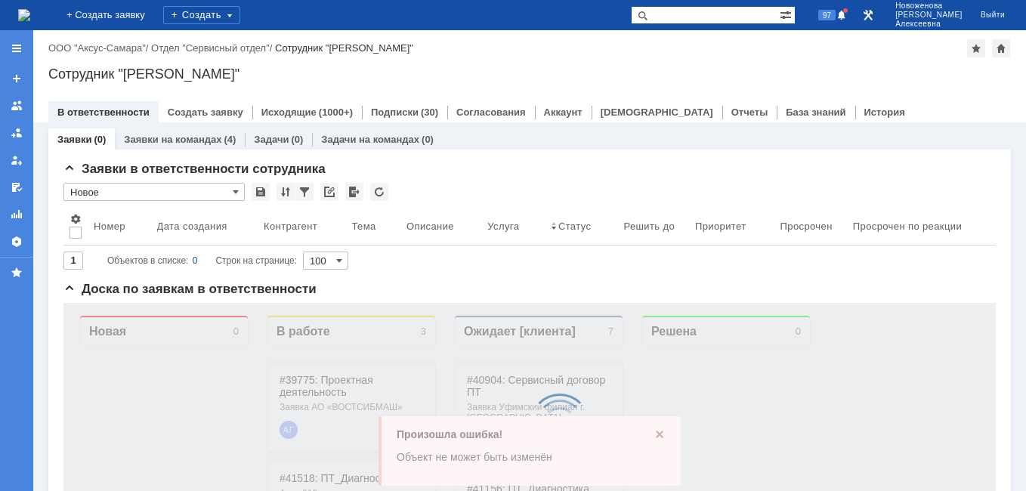
click at [30, 11] on img at bounding box center [24, 15] width 12 height 12
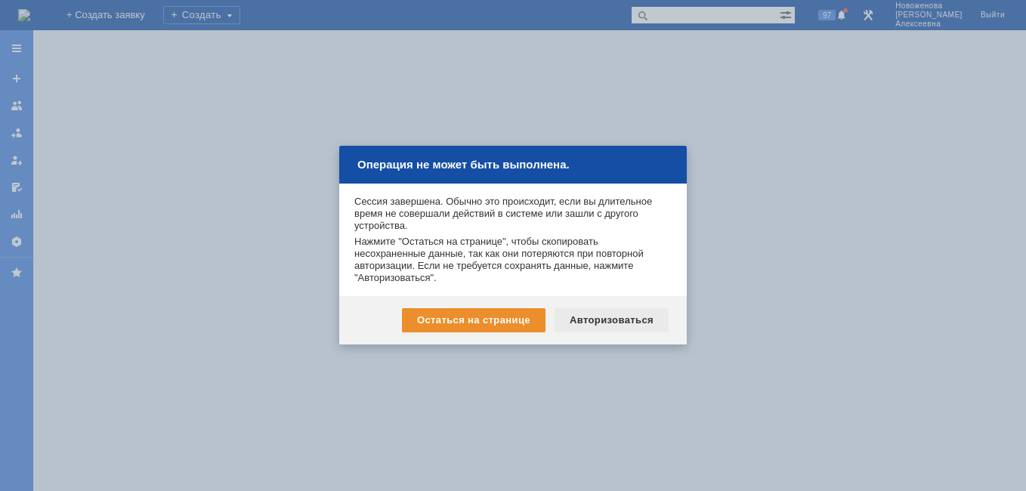
click at [629, 318] on div "Авторизоваться" at bounding box center [612, 320] width 114 height 24
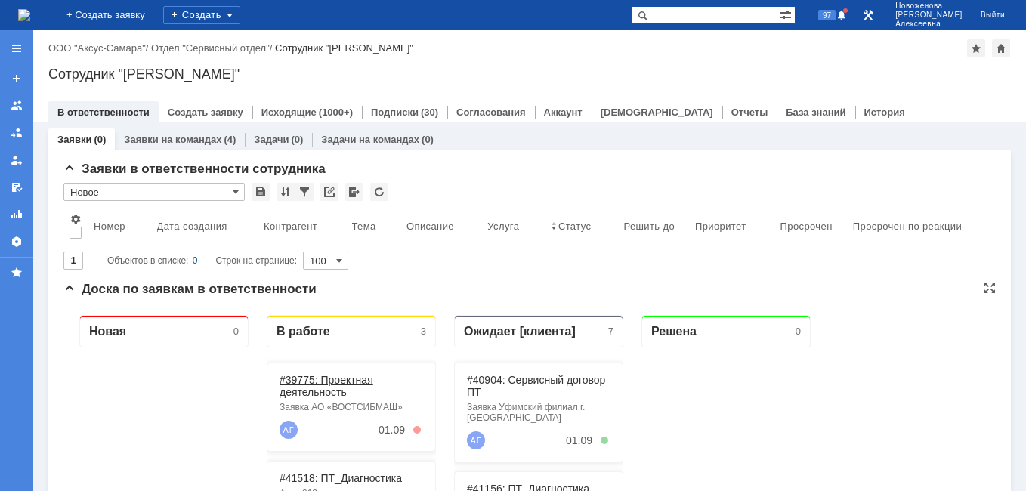
click at [318, 386] on link "#39775: Проектная деятельность" at bounding box center [327, 386] width 94 height 24
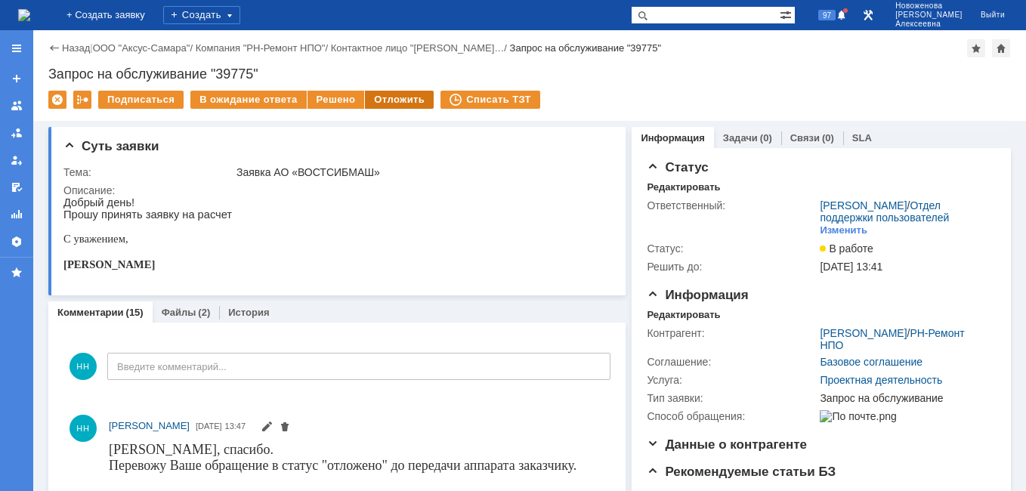
click at [385, 101] on div "Отложить" at bounding box center [399, 100] width 69 height 18
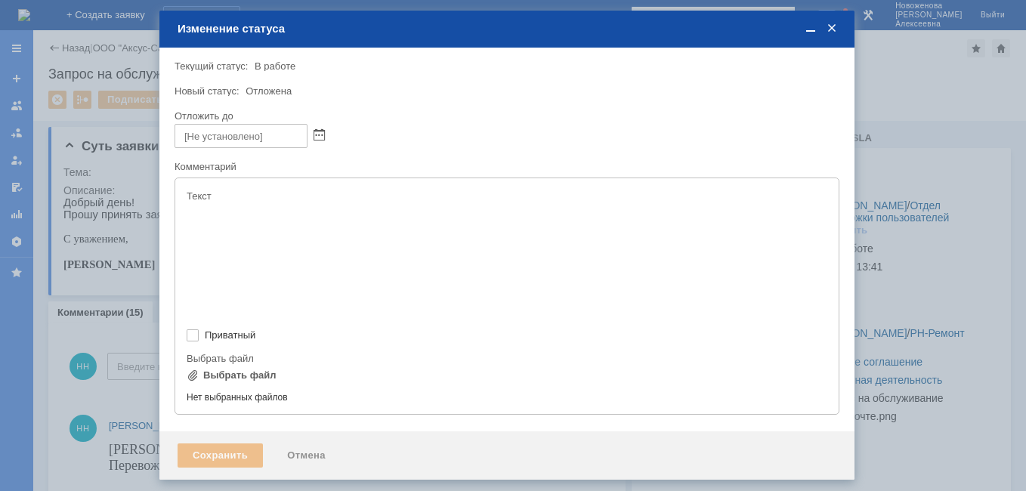
type input "[не указано]"
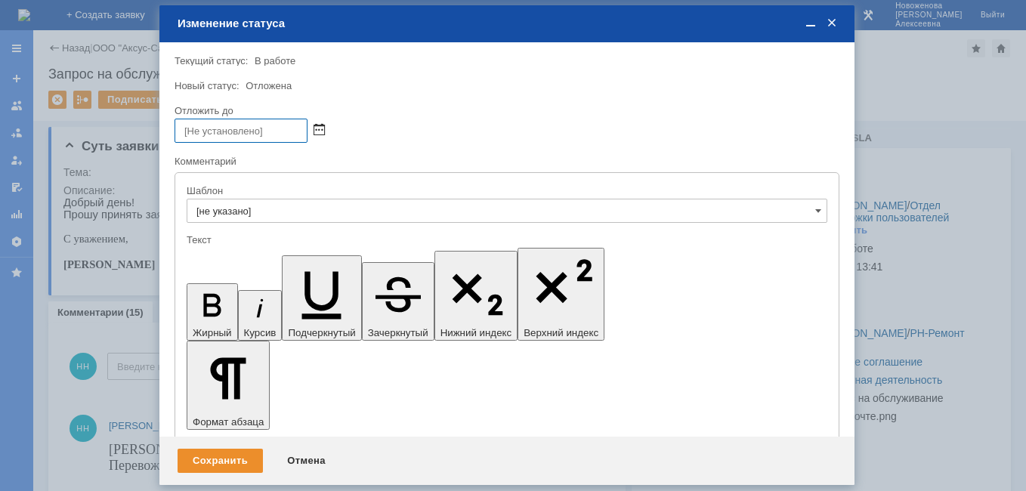
click at [316, 132] on span at bounding box center [319, 131] width 11 height 12
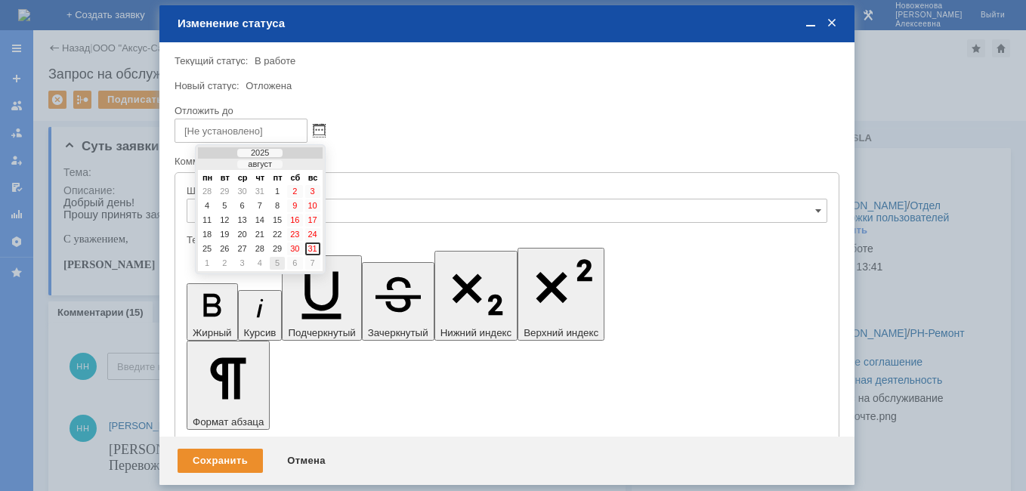
click at [276, 265] on div "5" at bounding box center [277, 263] width 15 height 13
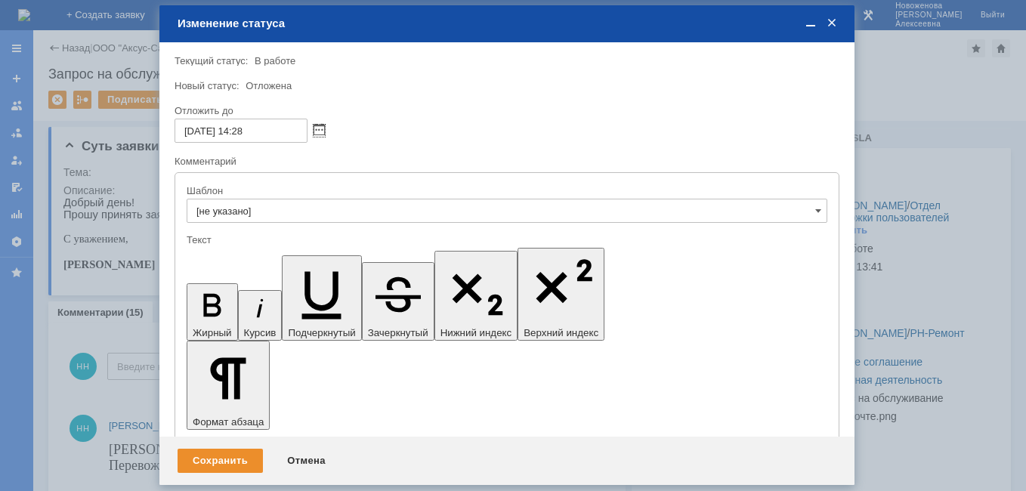
drag, startPoint x: 246, startPoint y: 133, endPoint x: 254, endPoint y: 136, distance: 8.1
click at [245, 134] on input "05.09.2025 14:28" at bounding box center [241, 131] width 133 height 24
type input "05.09.2025 16:28"
click at [222, 462] on div "Сохранить" at bounding box center [220, 461] width 85 height 24
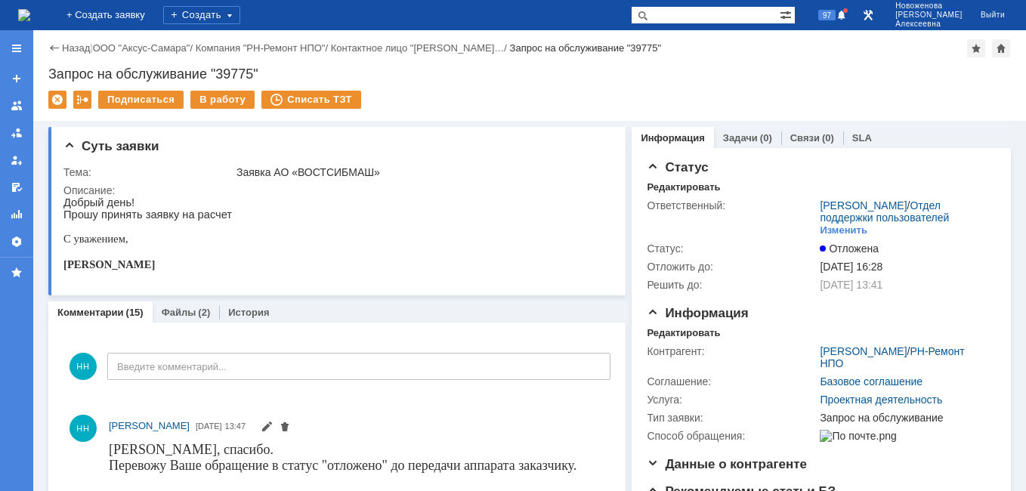
click at [30, 9] on img at bounding box center [24, 15] width 12 height 12
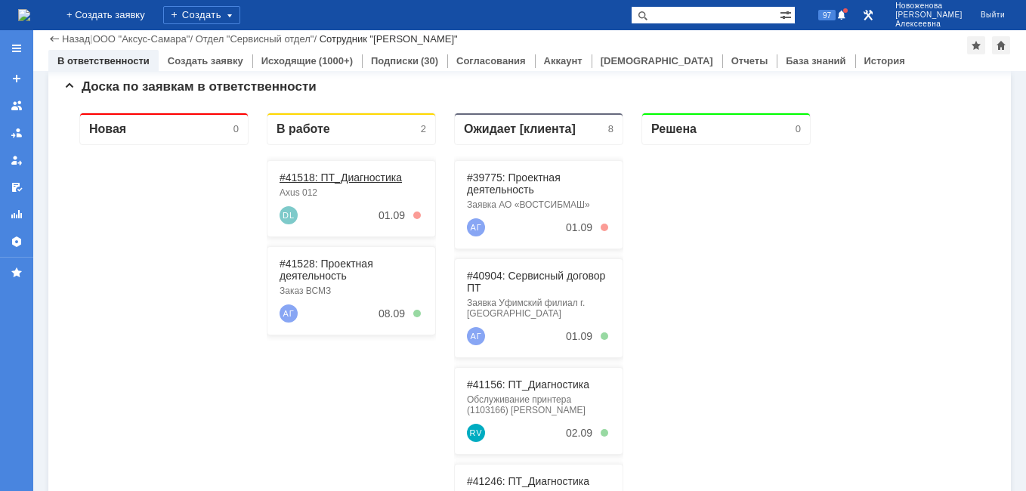
click at [331, 175] on link "#41518: ПТ_Диагностика" at bounding box center [341, 178] width 122 height 12
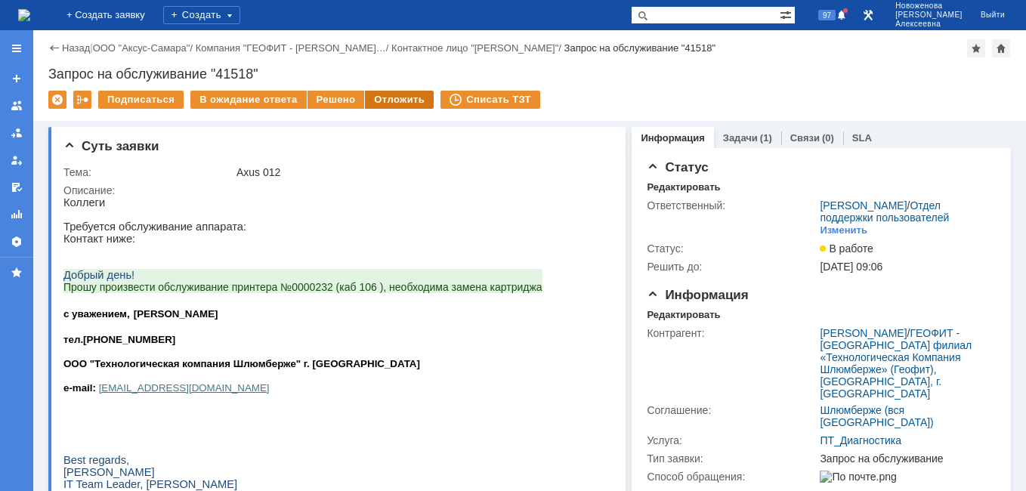
click at [384, 94] on div "Отложить" at bounding box center [399, 100] width 69 height 18
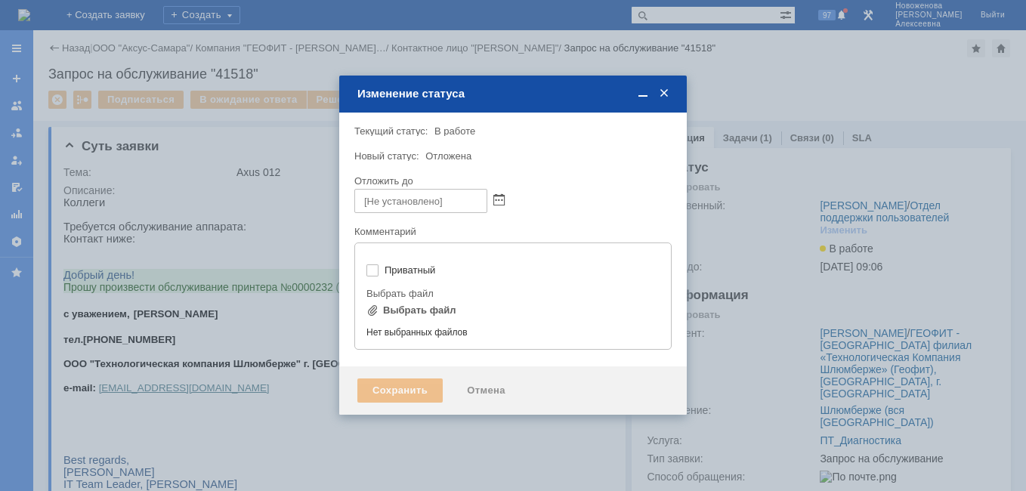
type input "[не указано]"
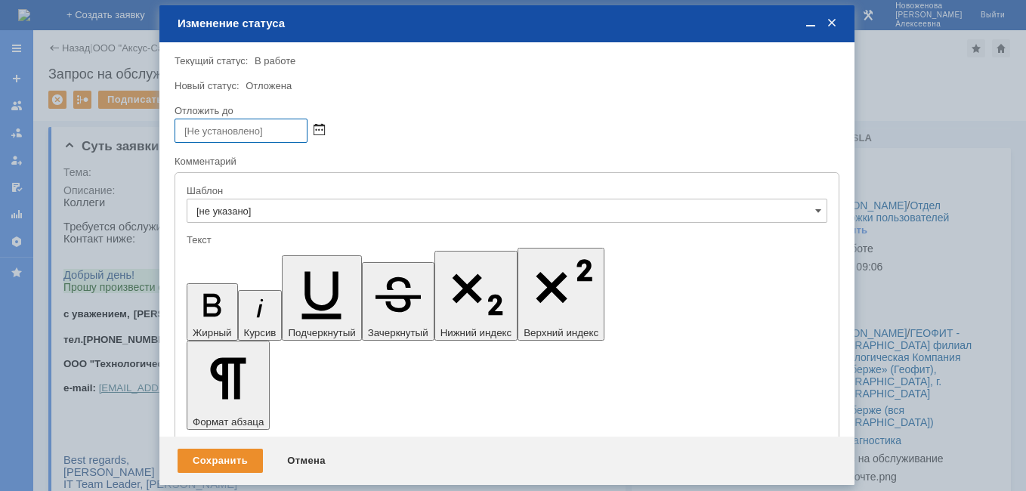
click at [320, 129] on span at bounding box center [319, 131] width 11 height 12
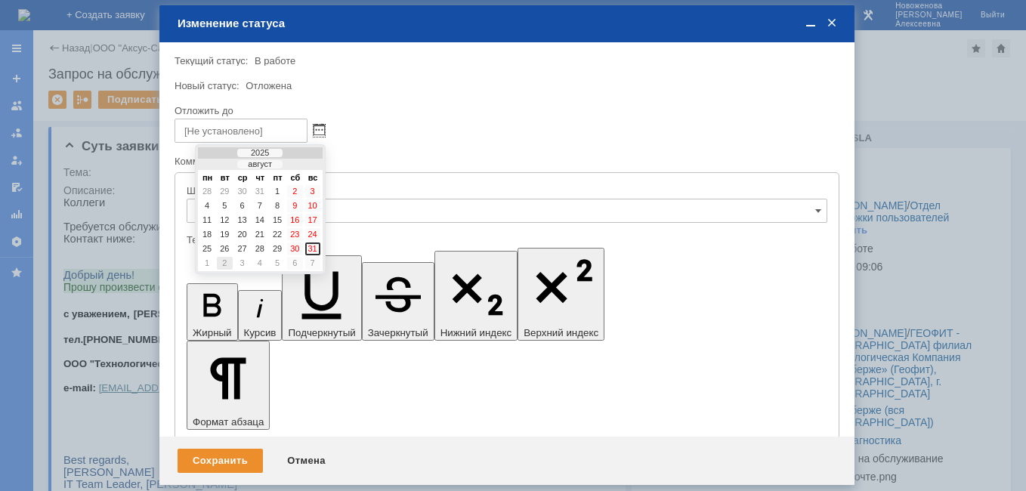
click at [225, 264] on div "2" at bounding box center [224, 263] width 15 height 13
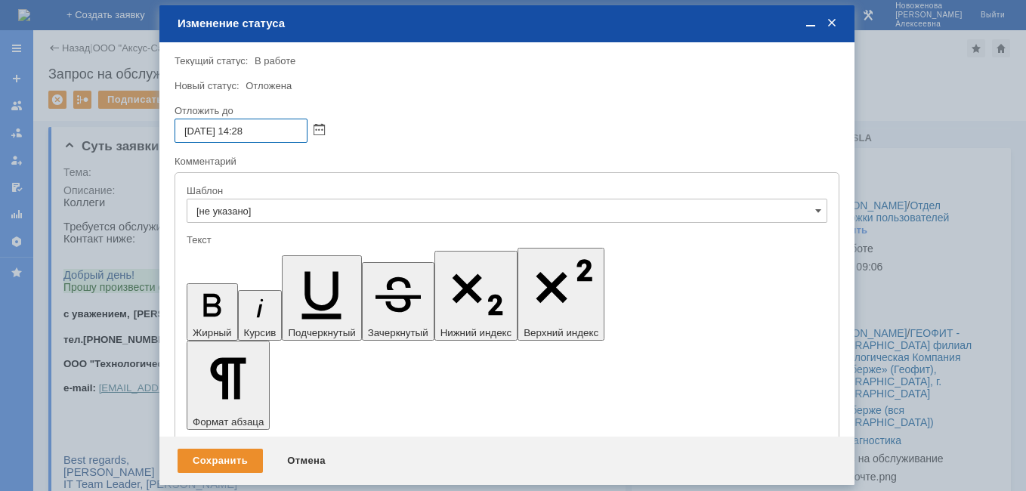
click at [246, 133] on input "02.09.2025 14:28" at bounding box center [241, 131] width 133 height 24
type input "02.09.2025 16:28"
click at [224, 451] on div "Сохранить" at bounding box center [220, 461] width 85 height 24
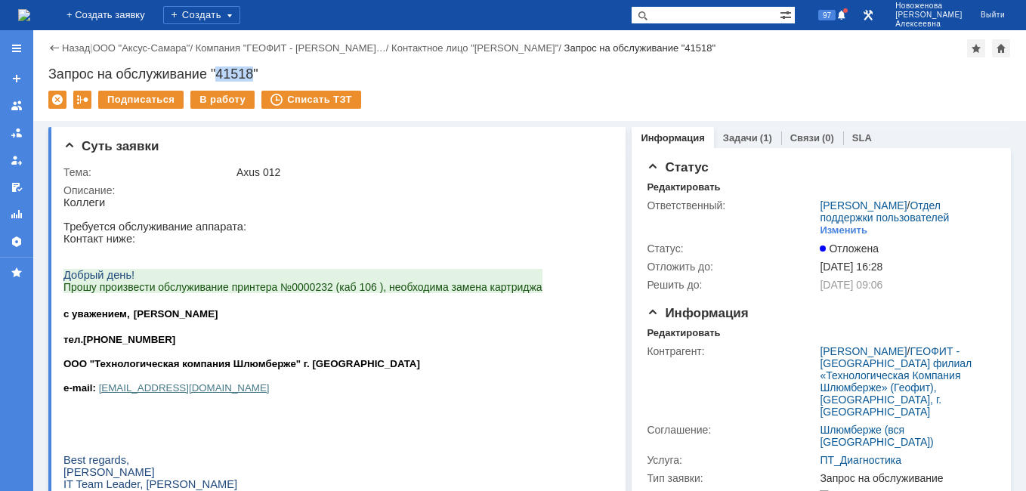
drag, startPoint x: 255, startPoint y: 73, endPoint x: 220, endPoint y: 76, distance: 34.9
click at [220, 76] on div "Запрос на обслуживание "41518"" at bounding box center [529, 74] width 963 height 15
copy div "41518"
click at [30, 12] on img at bounding box center [24, 15] width 12 height 12
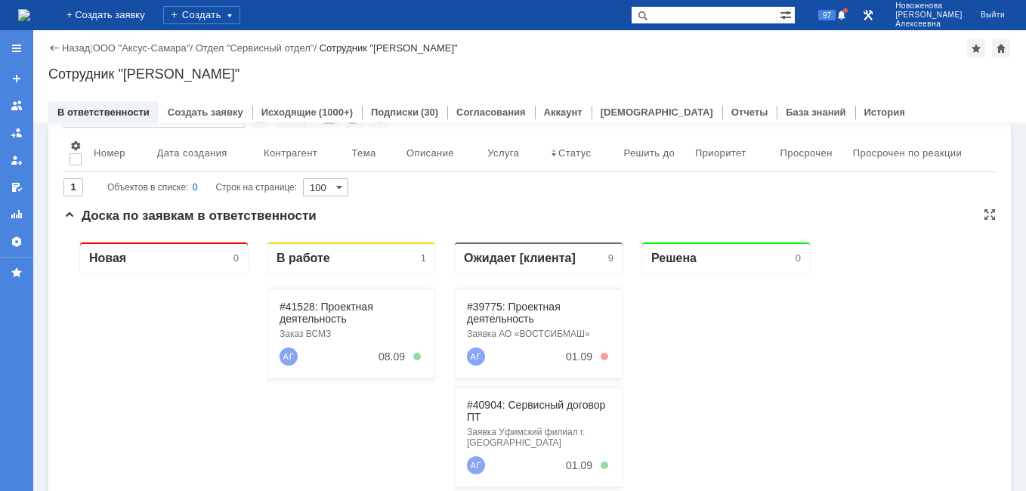
scroll to position [151, 0]
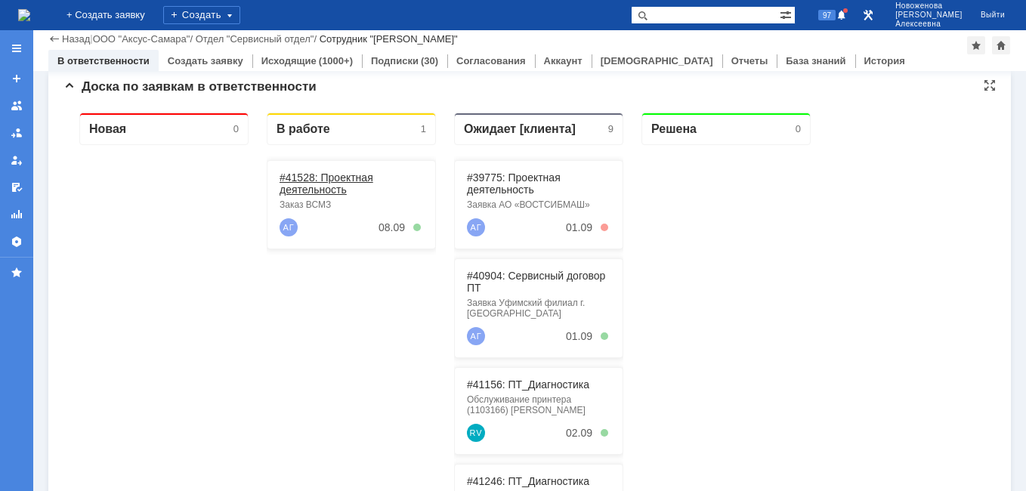
click at [317, 178] on link "#41528: Проектная деятельность" at bounding box center [327, 184] width 94 height 24
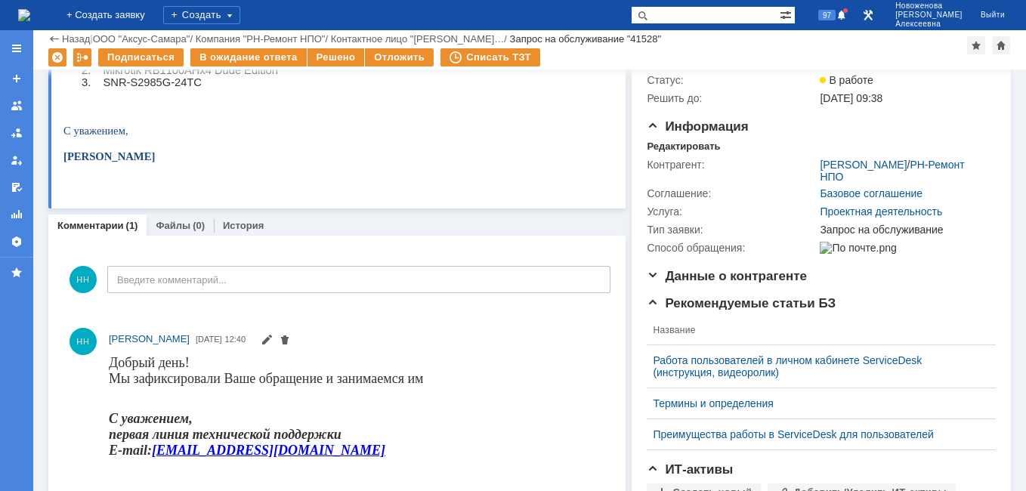
scroll to position [151, 0]
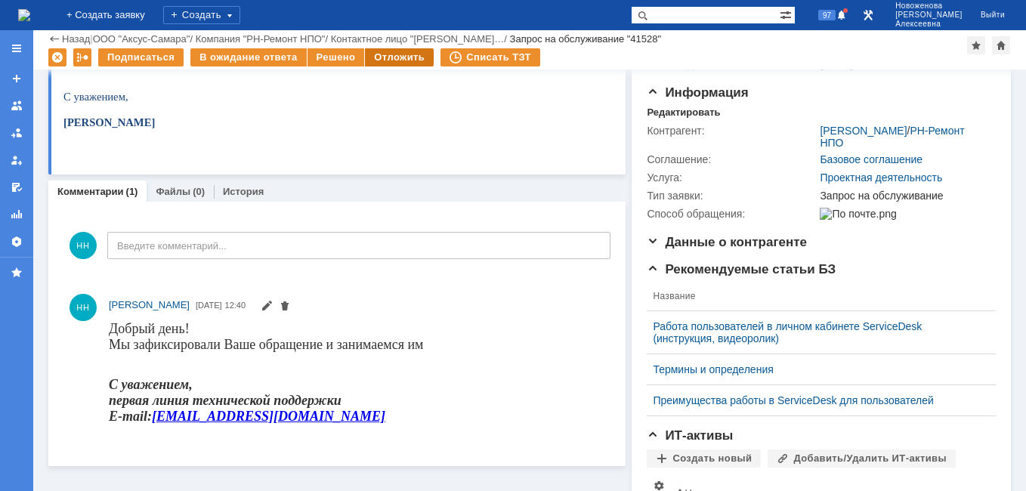
click at [391, 56] on div "Отложить" at bounding box center [399, 57] width 69 height 18
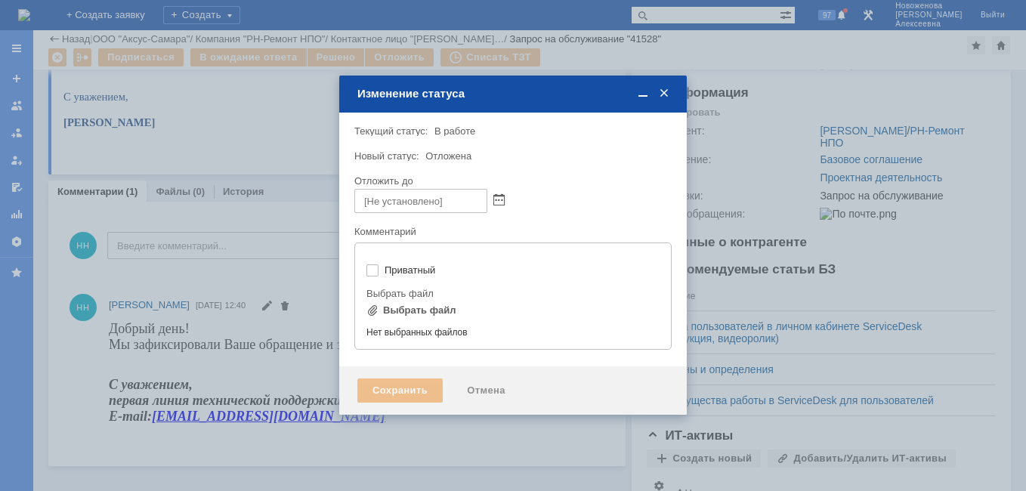
type input "[не указано]"
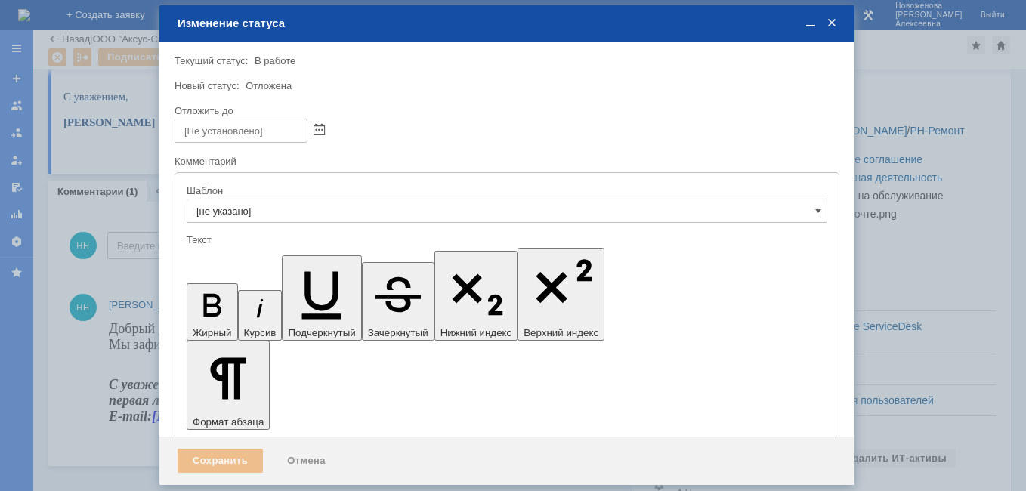
scroll to position [0, 0]
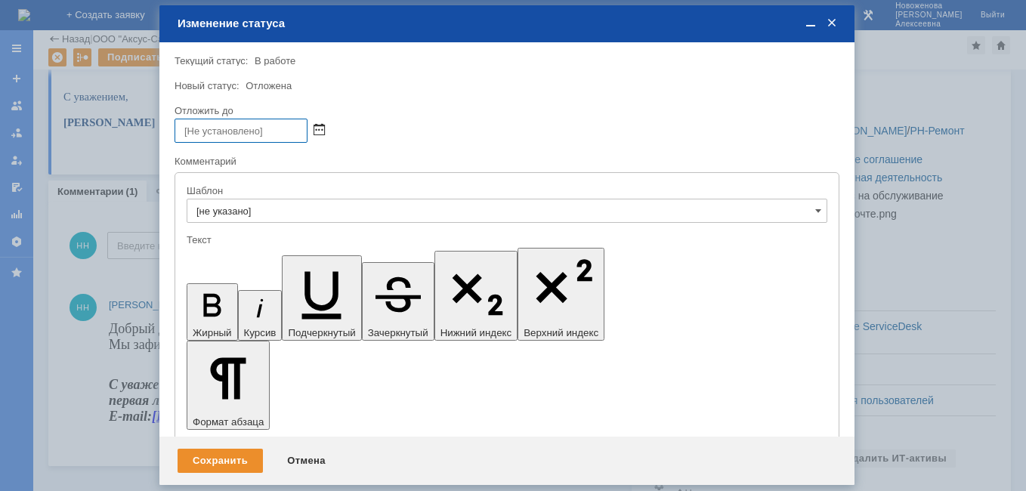
click at [318, 131] on span at bounding box center [319, 131] width 11 height 12
click at [834, 23] on span at bounding box center [832, 24] width 15 height 14
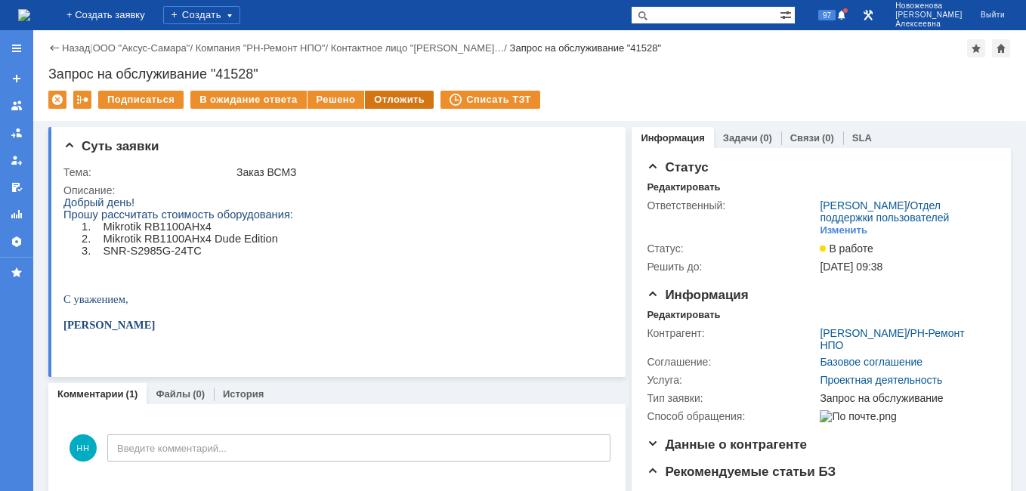
click at [385, 100] on div "Отложить" at bounding box center [399, 100] width 69 height 18
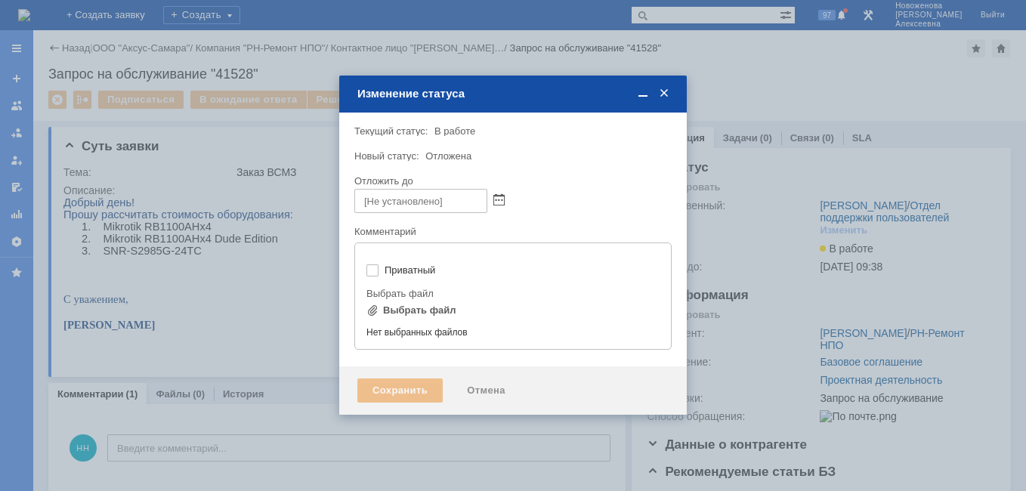
type input "[не указано]"
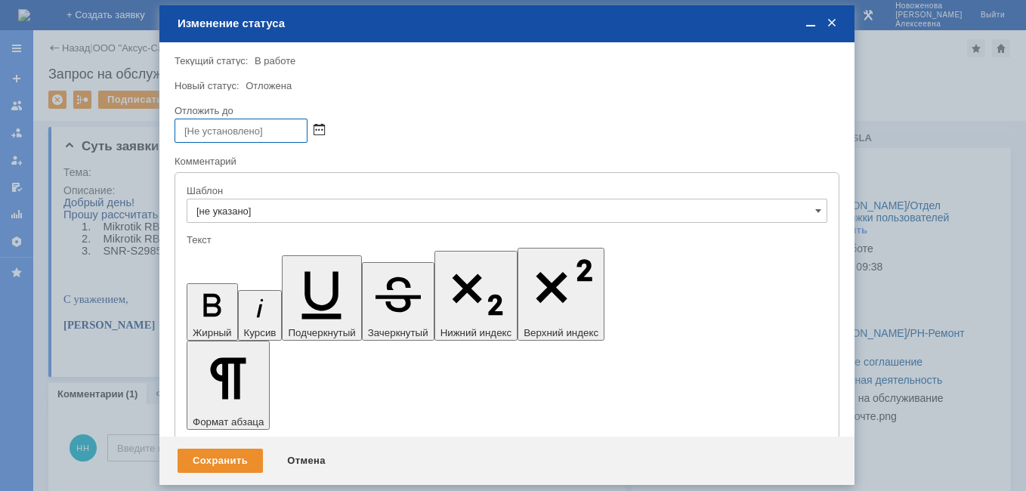
click at [322, 128] on span at bounding box center [319, 131] width 11 height 12
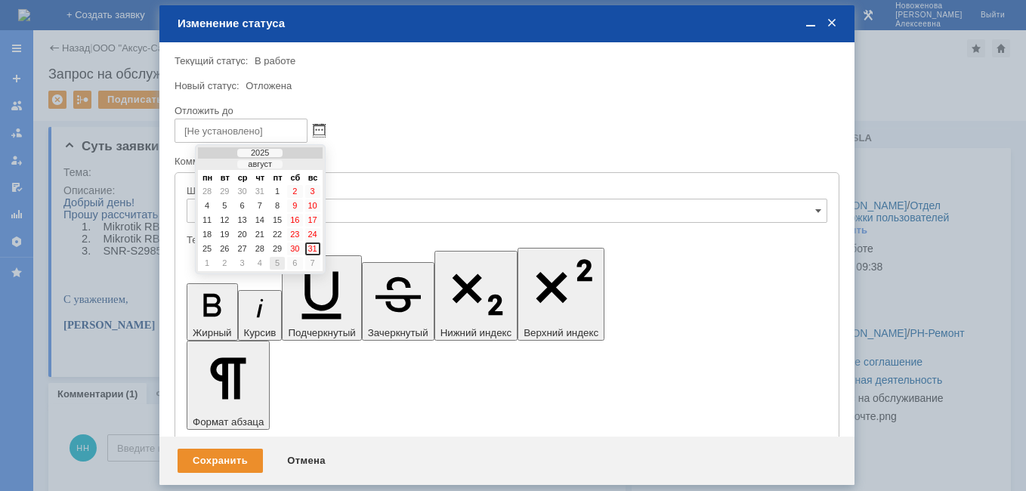
click at [274, 264] on div "5" at bounding box center [277, 263] width 15 height 13
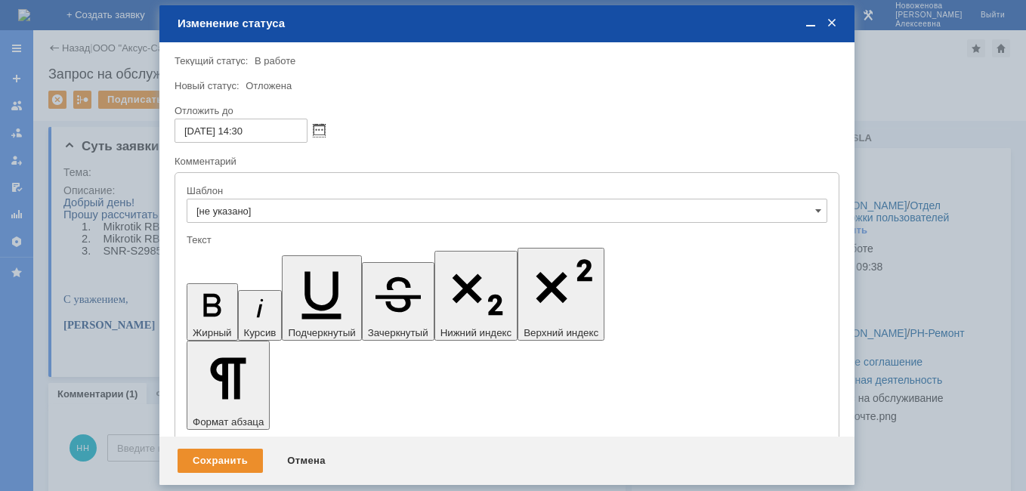
click at [246, 133] on input "05.09.2025 14:30" at bounding box center [241, 131] width 133 height 24
type input "05.09.2025 16:30"
click at [224, 464] on div "Сохранить" at bounding box center [220, 461] width 85 height 24
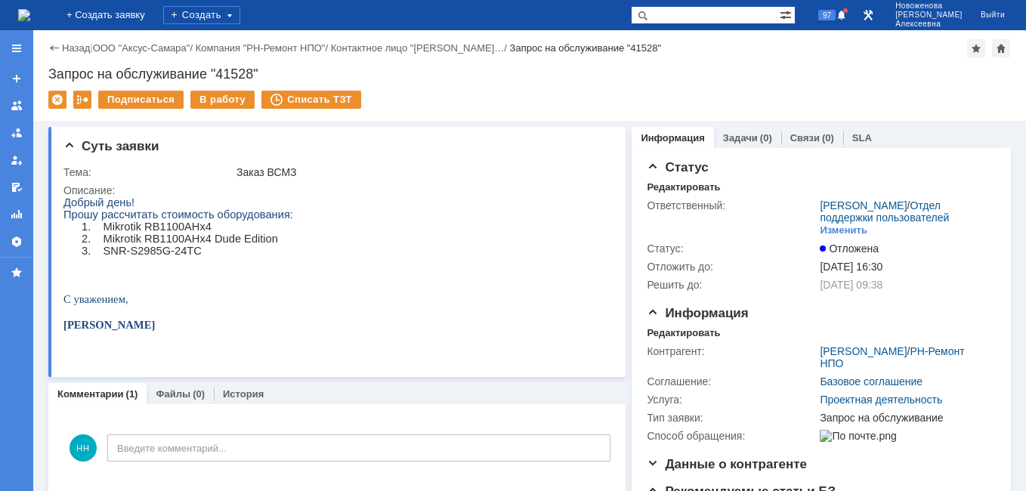
click at [30, 9] on img at bounding box center [24, 15] width 12 height 12
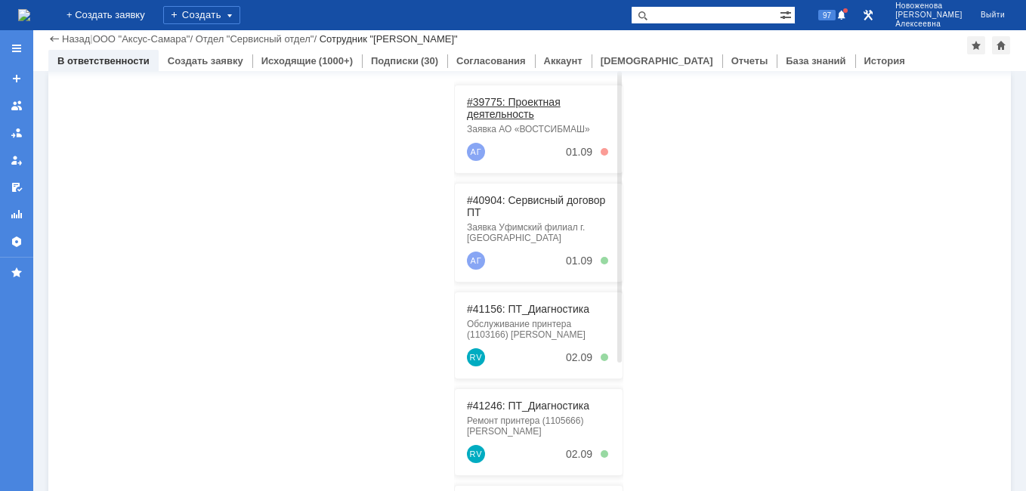
click at [514, 109] on link "#39775: Проектная деятельность" at bounding box center [514, 108] width 94 height 24
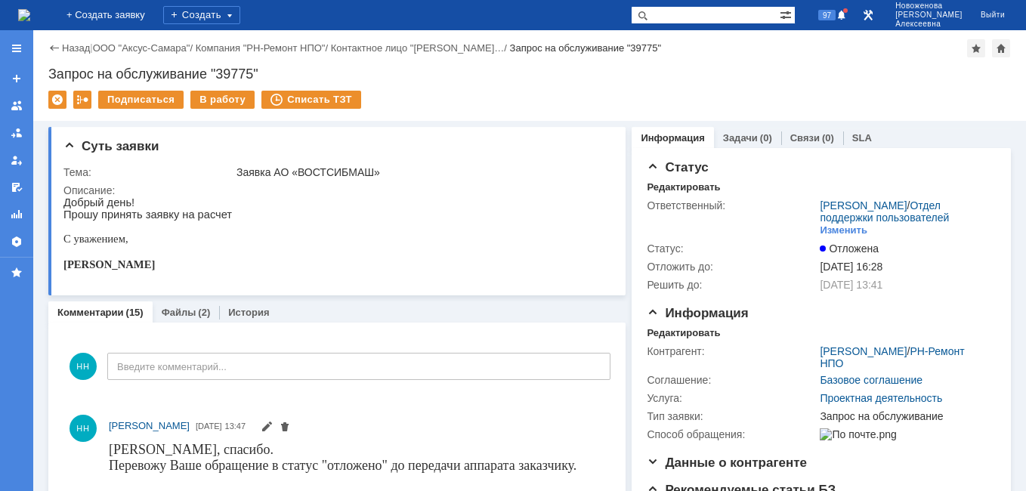
click at [30, 19] on img at bounding box center [24, 15] width 12 height 12
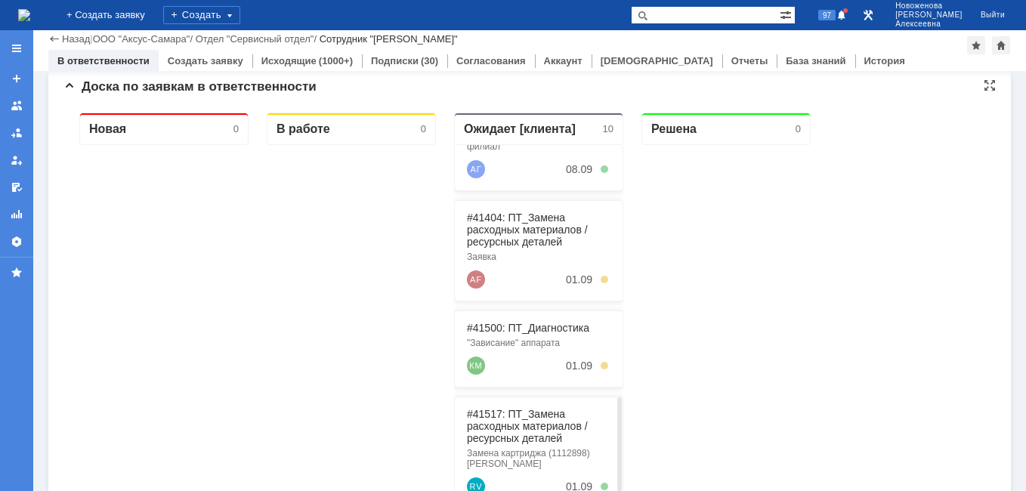
scroll to position [471, 0]
click at [514, 220] on link "#41404: ПТ_Замена расходных материалов / ресурсных деталей" at bounding box center [527, 228] width 121 height 36
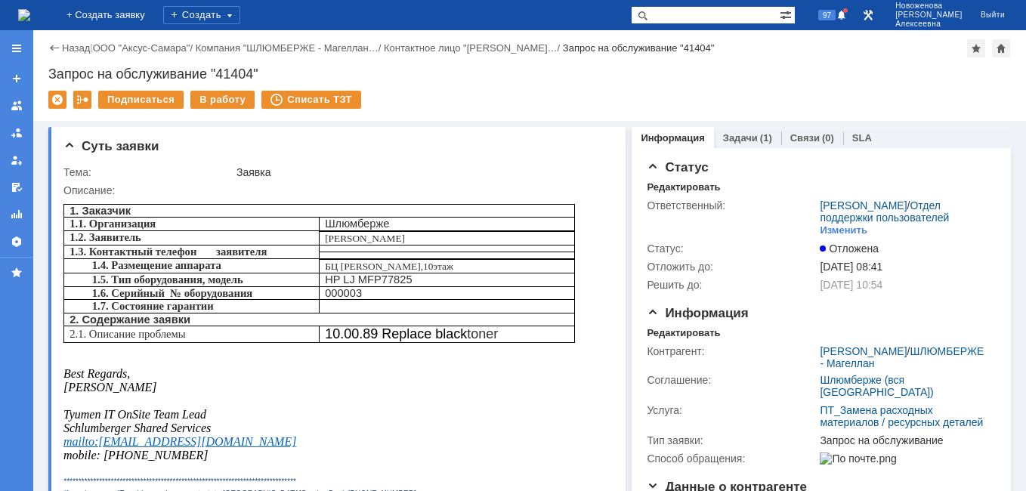
click at [30, 20] on img at bounding box center [24, 15] width 12 height 12
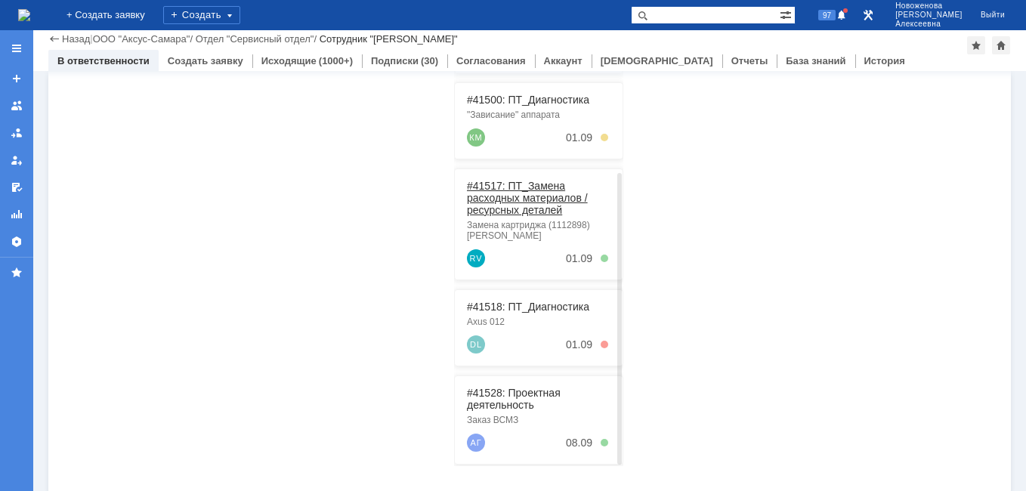
click at [518, 184] on link "#41517: ПТ_Замена расходных материалов / ресурсных деталей" at bounding box center [527, 198] width 121 height 36
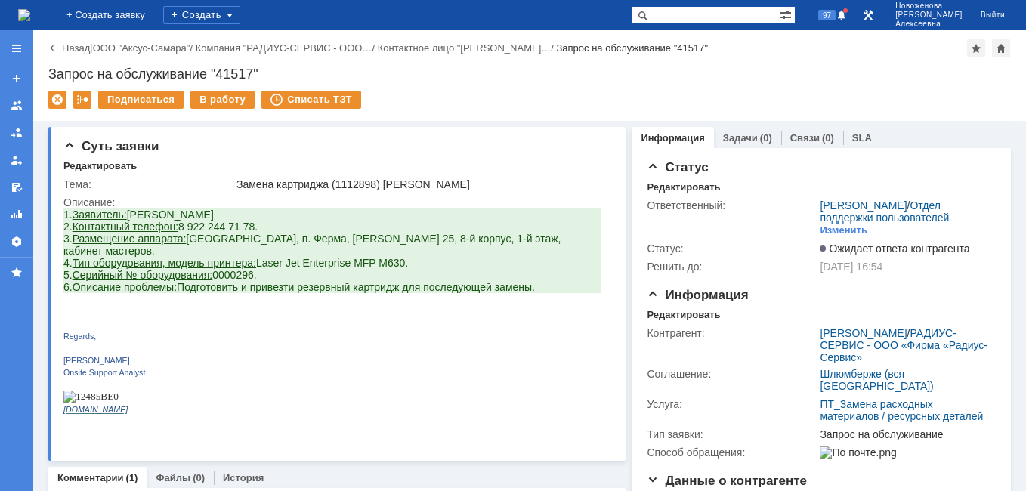
click at [30, 17] on img at bounding box center [24, 15] width 12 height 12
